Goal: Find contact information: Find contact information

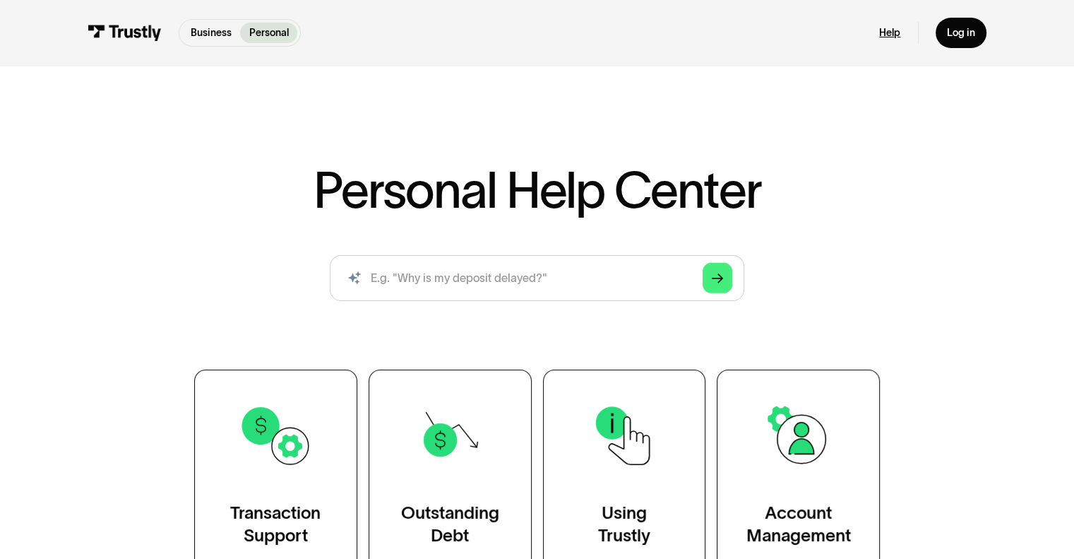
click at [890, 28] on link "Help" at bounding box center [889, 32] width 21 height 13
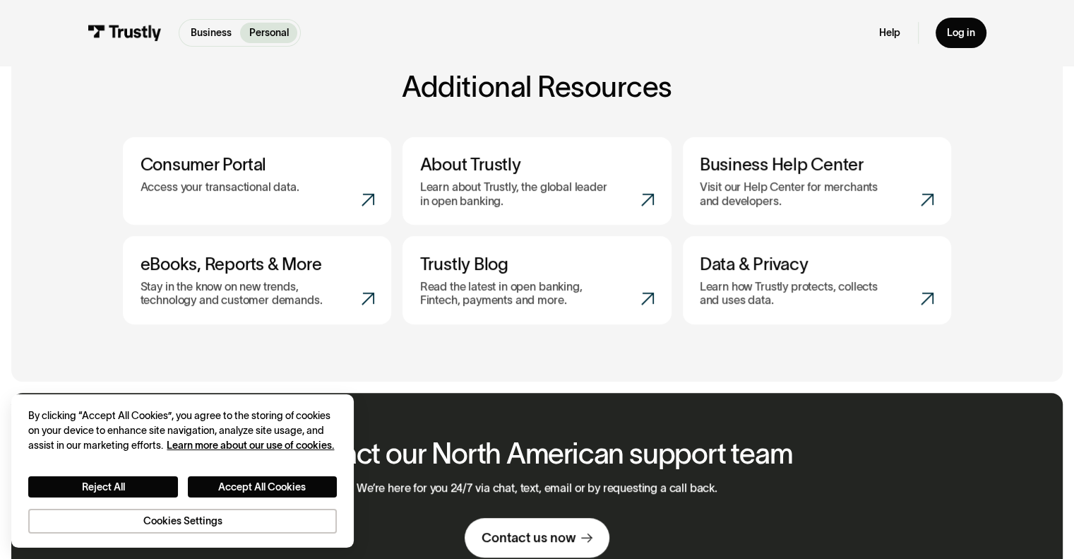
scroll to position [683, 0]
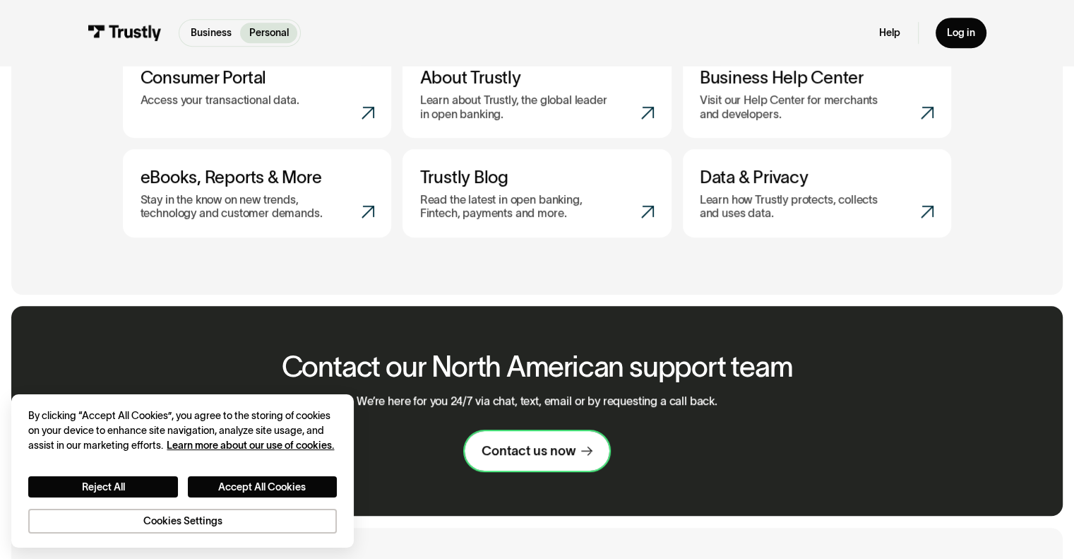
click at [545, 468] on link "Contact us now" at bounding box center [537, 451] width 145 height 40
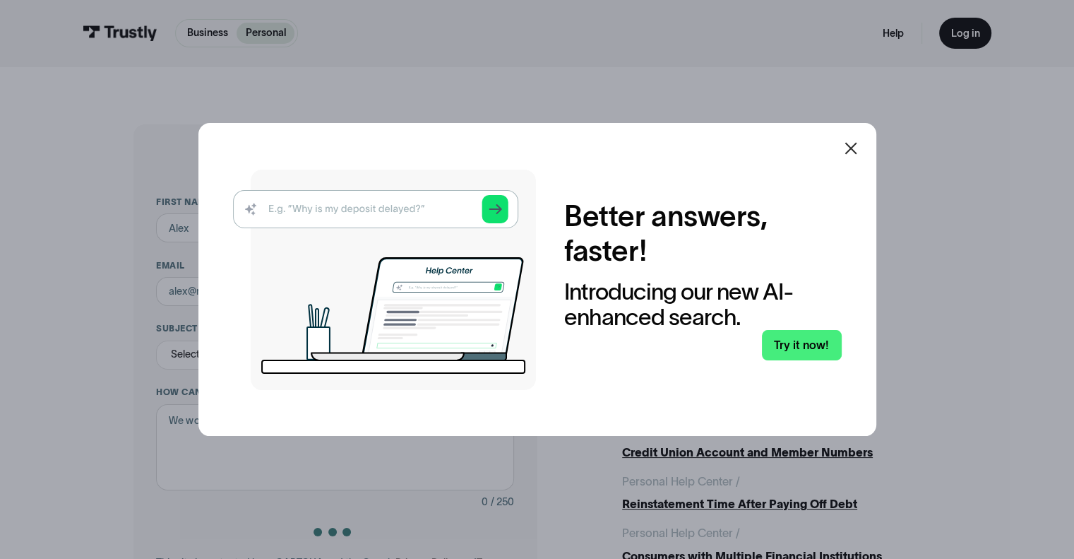
click at [859, 156] on icon at bounding box center [850, 148] width 17 height 17
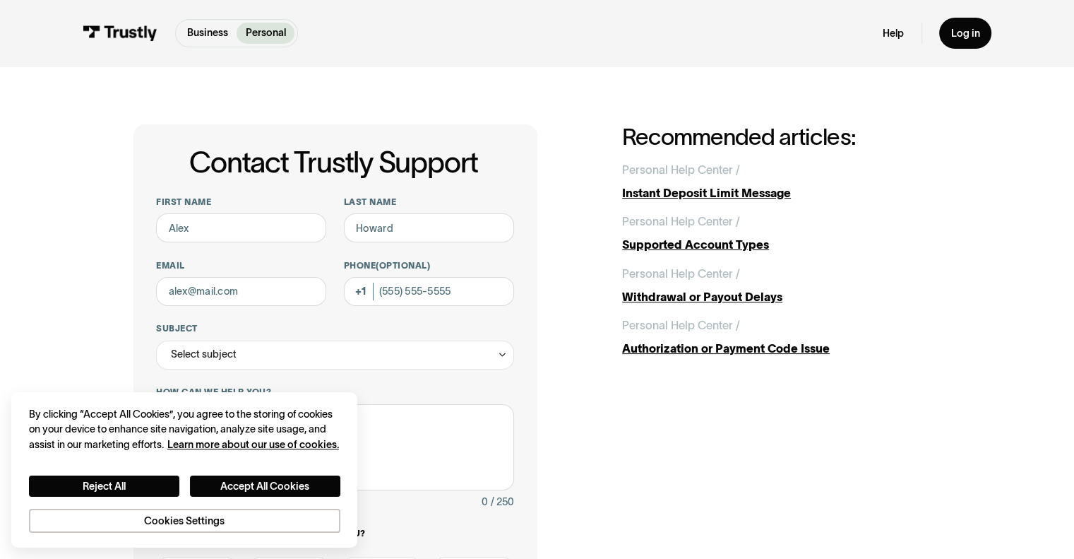
click at [542, 201] on div "Contact Trustly Support First name Last name Email Phone (Optional) Subject Sel…" at bounding box center [537, 454] width 808 height 661
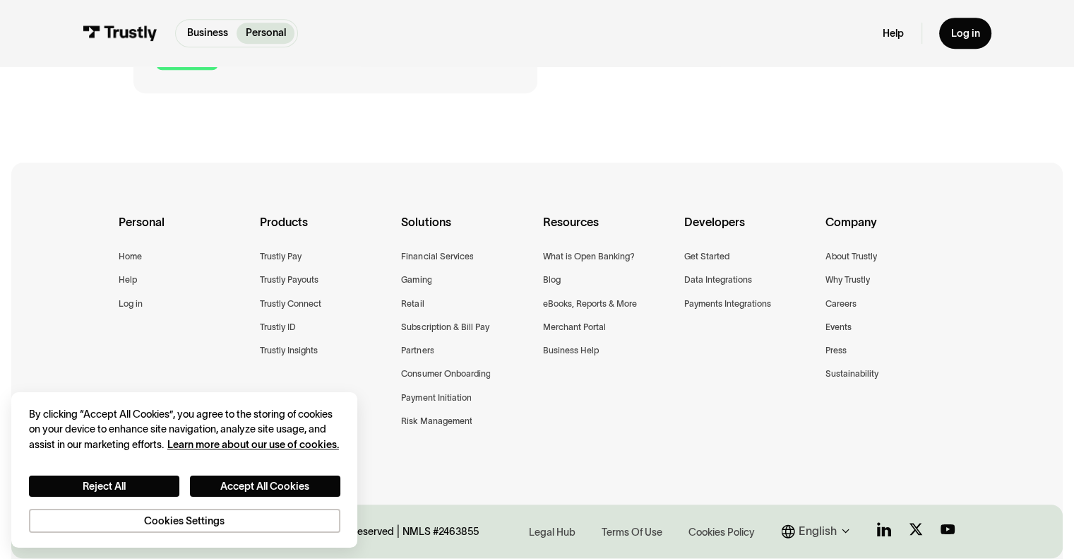
scroll to position [698, 0]
